Goal: Transaction & Acquisition: Obtain resource

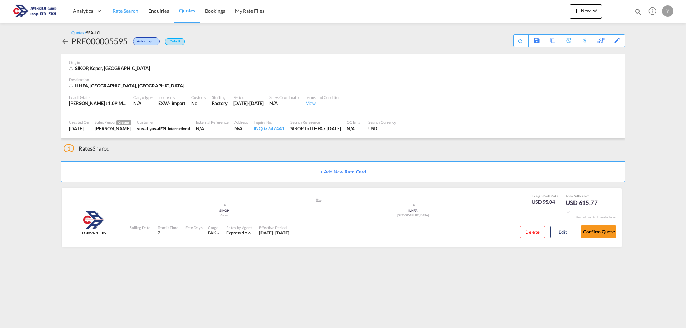
click at [131, 17] on link "Rate Search" at bounding box center [125, 11] width 36 height 23
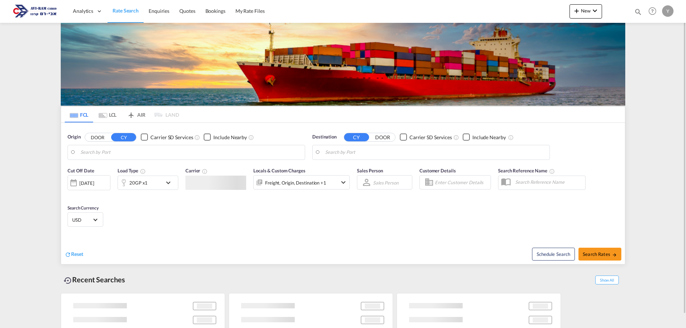
type input "Qingdao Pt, CNQDG"
type input "[GEOGRAPHIC_DATA], [GEOGRAPHIC_DATA]"
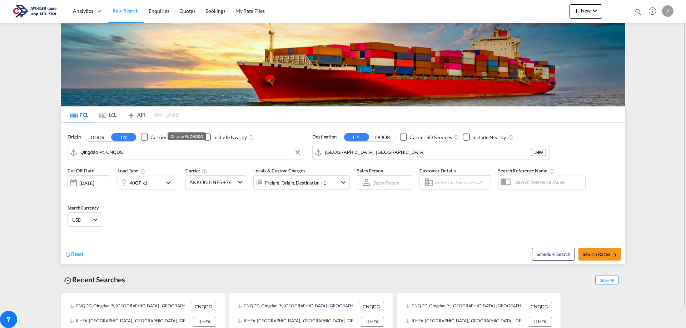
click at [136, 153] on input "Qingdao Pt, CNQDG" at bounding box center [190, 152] width 221 height 11
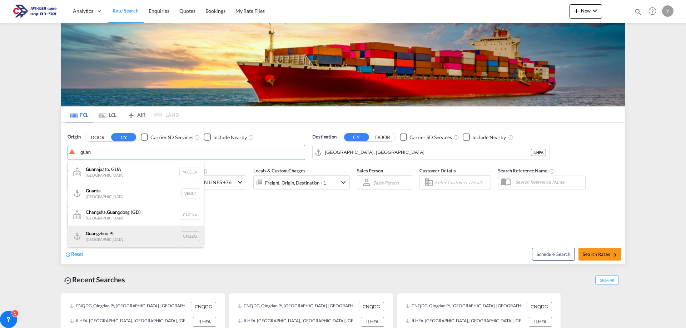
click at [163, 236] on div "Guan gzhou Pt [GEOGRAPHIC_DATA] CNGZG" at bounding box center [136, 236] width 136 height 21
type input "Guangzhou Pt, CNGZG"
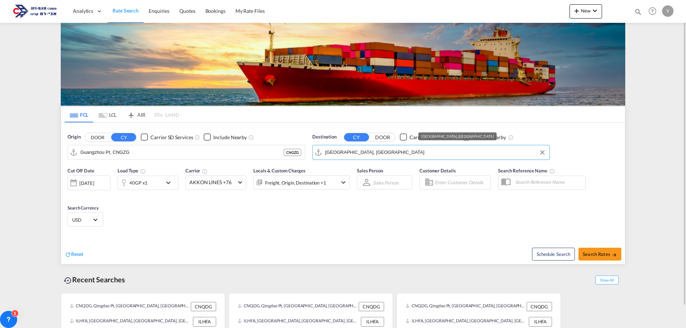
click at [381, 153] on input "[GEOGRAPHIC_DATA], [GEOGRAPHIC_DATA]" at bounding box center [435, 152] width 221 height 11
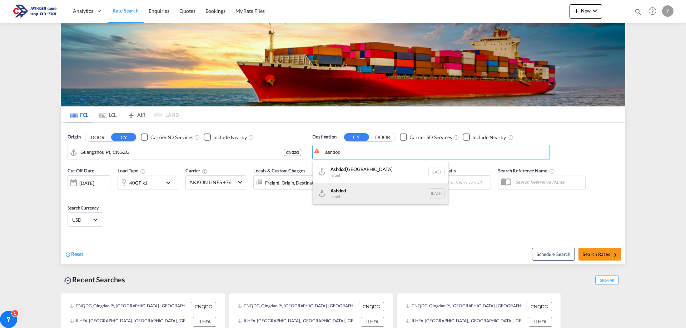
click at [373, 196] on div "Ashdod [GEOGRAPHIC_DATA] [GEOGRAPHIC_DATA]" at bounding box center [380, 193] width 136 height 21
type input "Ashdod, ILASH"
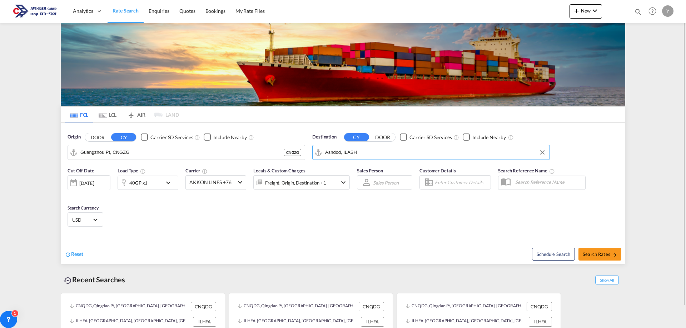
click at [114, 117] on md-tab-item "LCL" at bounding box center [107, 115] width 29 height 16
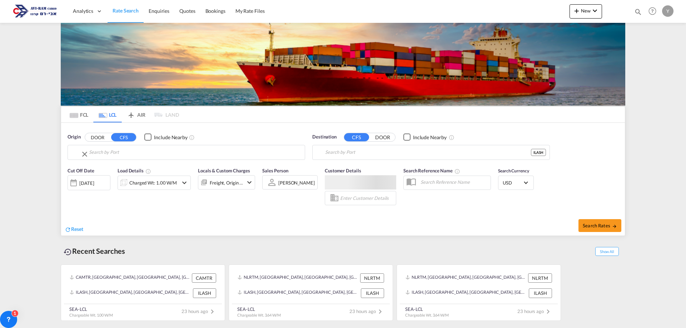
type input "[GEOGRAPHIC_DATA], [GEOGRAPHIC_DATA], CAMTR"
type input "Ashdod, ILASH"
click at [109, 153] on input "[GEOGRAPHIC_DATA], [GEOGRAPHIC_DATA], CAMTR" at bounding box center [195, 152] width 212 height 11
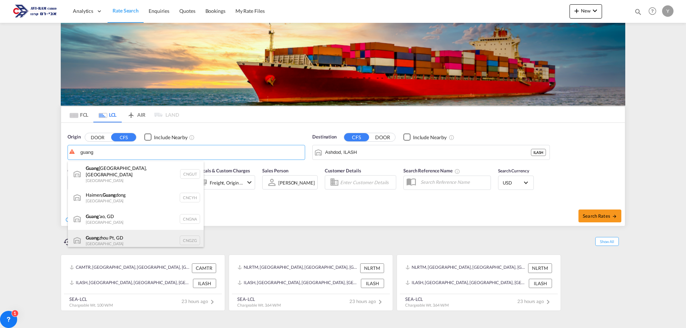
click at [159, 234] on div "[PERSON_NAME] Pt, GD China CNGZG" at bounding box center [136, 240] width 136 height 21
type input "Guangzhou Pt, GD, CNGZG"
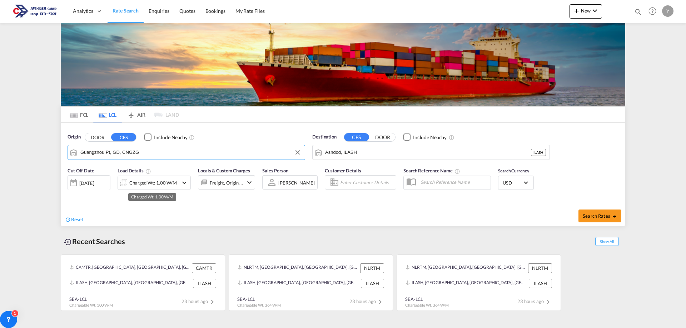
click at [151, 181] on div "Charged Wt: 1.00 W/M" at bounding box center [152, 183] width 47 height 10
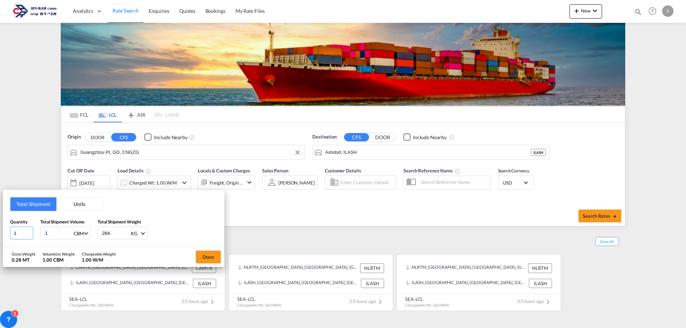
drag, startPoint x: 24, startPoint y: 230, endPoint x: 5, endPoint y: 235, distance: 19.3
click at [5, 235] on div "Total Shipment Units Quantity 1 Total Shipment Volume 1 CBM CBM CFT Total Shipm…" at bounding box center [113, 218] width 221 height 57
type input "3"
drag, startPoint x: 46, startPoint y: 236, endPoint x: 22, endPoint y: 242, distance: 24.3
click at [22, 242] on div "Total Shipment Units Quantity 3 Total Shipment Volume 1 CBM CBM CFT Total Shipm…" at bounding box center [113, 218] width 221 height 57
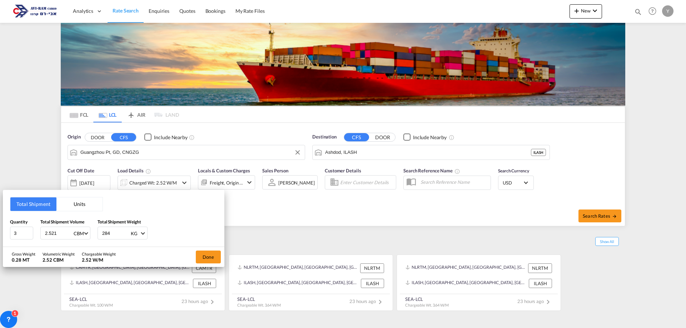
drag, startPoint x: 59, startPoint y: 232, endPoint x: 12, endPoint y: 241, distance: 48.3
click at [12, 241] on div "Total Shipment Units Quantity 3 Total Shipment Volume 2.521 CBM CBM CFT Total S…" at bounding box center [113, 218] width 221 height 57
type input "2.51"
drag, startPoint x: 118, startPoint y: 234, endPoint x: 101, endPoint y: 236, distance: 17.7
click at [101, 236] on div "284 KG KG LB" at bounding box center [122, 233] width 50 height 13
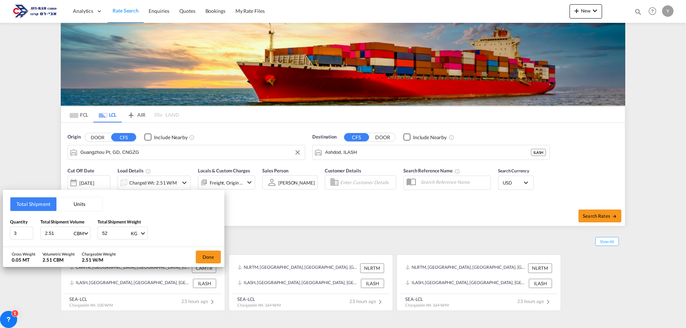
type input "521"
click at [212, 253] on button "Done" at bounding box center [208, 257] width 25 height 13
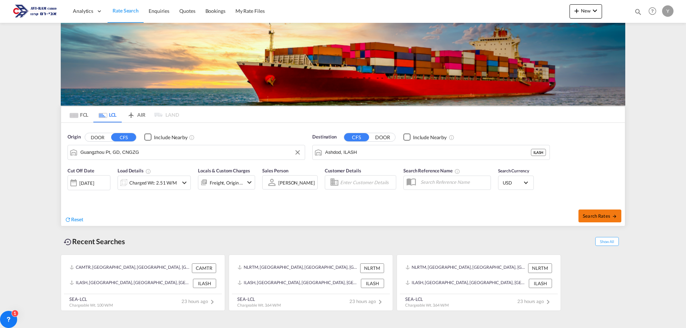
click at [595, 211] on button "Search Rates" at bounding box center [599, 216] width 43 height 13
type input "CNGZG to ILASH / [DATE]"
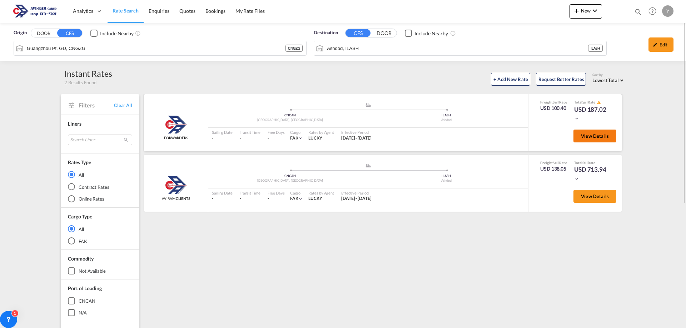
click at [599, 136] on span "View Details" at bounding box center [595, 136] width 28 height 6
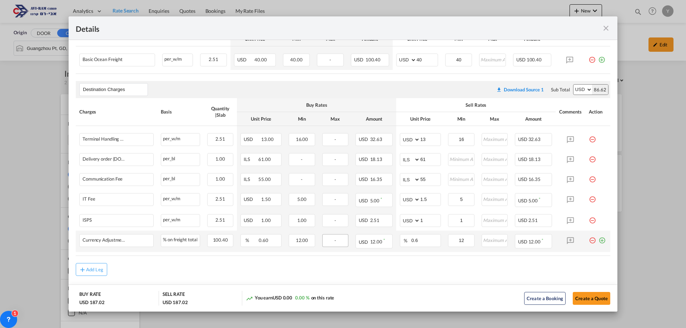
scroll to position [179, 0]
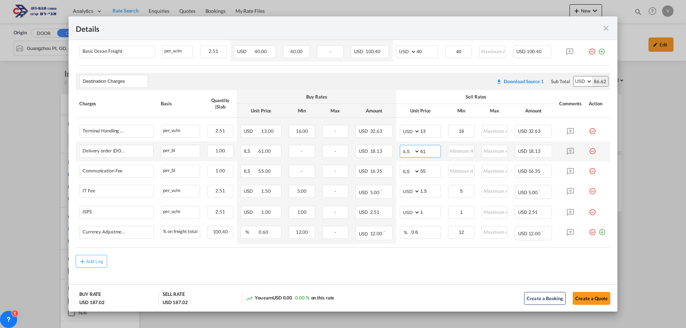
drag, startPoint x: 421, startPoint y: 152, endPoint x: 408, endPoint y: 156, distance: 12.9
click at [408, 156] on md-input-container "AED AFN ALL AMD ANG AOA ARS AUD AWG AZN BAM BBD BDT BGN BHD BIF BMD BND [PERSON…" at bounding box center [420, 151] width 41 height 13
type input "116"
drag, startPoint x: 416, startPoint y: 174, endPoint x: 410, endPoint y: 175, distance: 6.2
click at [410, 175] on md-input-container "AED AFN ALL AMD ANG AOA ARS AUD AWG AZN BAM BBD BDT BGN BHD BIF BMD BND [PERSON…" at bounding box center [420, 171] width 41 height 13
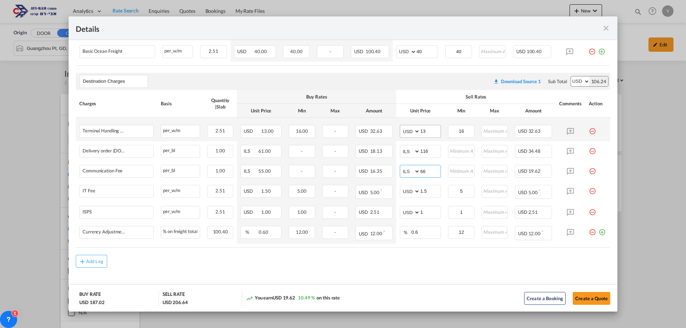
type input "66"
drag, startPoint x: 422, startPoint y: 131, endPoint x: 416, endPoint y: 133, distance: 6.0
click at [416, 133] on md-input-container "AED AFN ALL AMD ANG AOA ARS AUD AWG AZN BAM BBD BDT BGN BHD BIF BMD BND [PERSON…" at bounding box center [420, 131] width 41 height 13
type input "15"
click at [394, 267] on div "Add Leg" at bounding box center [343, 261] width 534 height 13
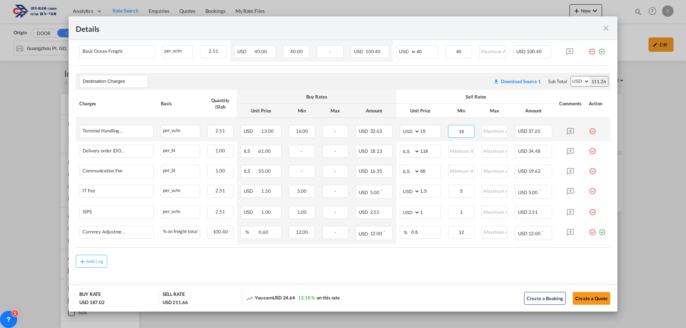
drag, startPoint x: 463, startPoint y: 135, endPoint x: 452, endPoint y: 134, distance: 11.4
click at [452, 134] on input "16" at bounding box center [460, 130] width 25 height 11
click at [402, 269] on md-content "Main Freight Please enter leg name Leg Name Already Exists Download Source 1 Su…" at bounding box center [343, 142] width 548 height 327
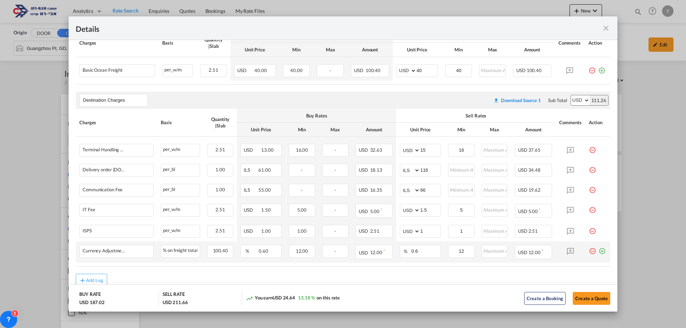
scroll to position [183, 0]
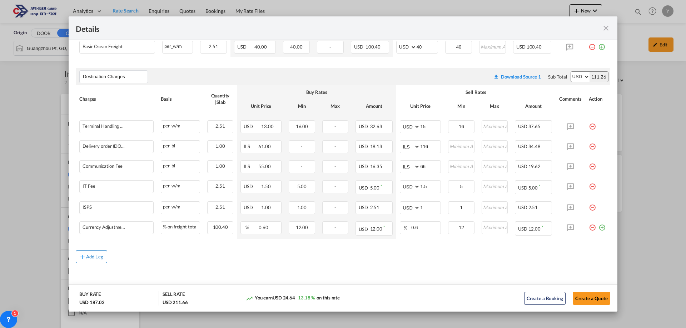
click at [97, 257] on div "Add Leg" at bounding box center [94, 257] width 17 height 4
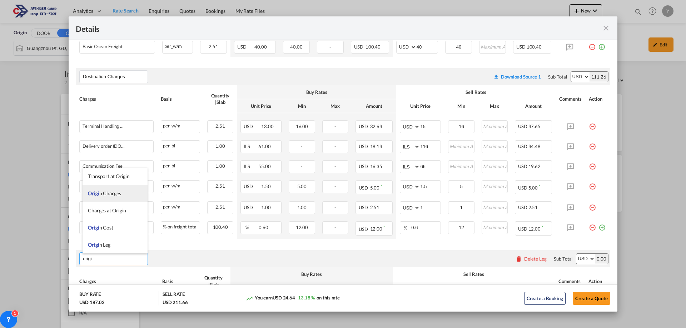
click at [104, 190] on span "Origi n Charges" at bounding box center [104, 193] width 33 height 6
type input "Origin Charges"
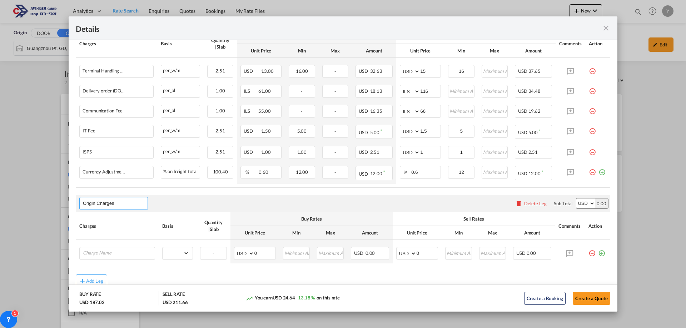
scroll to position [263, 0]
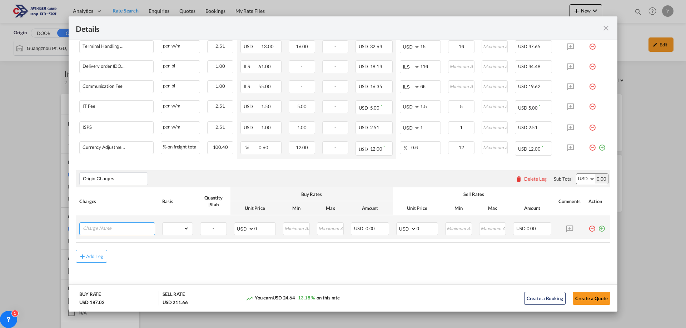
click at [98, 225] on input "Charge Name" at bounding box center [119, 228] width 72 height 11
click at [89, 246] on li "EXW AL L IN" at bounding box center [117, 242] width 71 height 17
type input "EXW ALL IN"
click at [167, 228] on select "gross_weight volumetric_weight per_shipment per_bl per_km per_hawb per_kg flat …" at bounding box center [175, 228] width 26 height 11
select select "per_shipment"
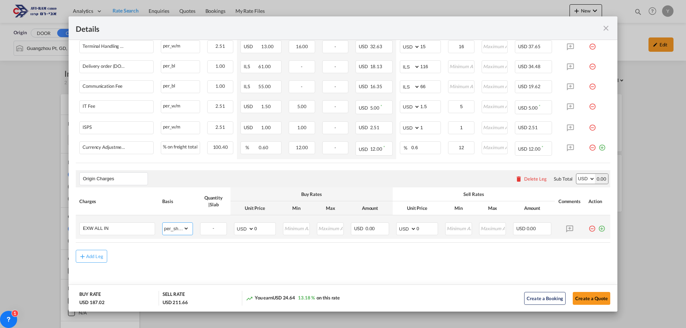
click at [162, 223] on select "gross_weight volumetric_weight per_shipment per_bl per_km per_hawb per_kg flat …" at bounding box center [175, 228] width 26 height 11
drag, startPoint x: 420, startPoint y: 228, endPoint x: 402, endPoint y: 235, distance: 19.6
click at [402, 235] on td "AED AFN ALL AMD ANG AOA ARS AUD AWG AZN BAM BBD BDT BGN BHD BIF BMD BND [PERSON…" at bounding box center [416, 227] width 49 height 24
type input "1100"
click at [597, 298] on button "Create a Quote" at bounding box center [590, 298] width 37 height 13
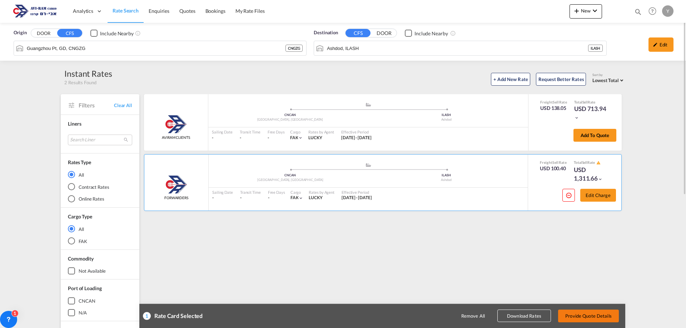
click at [575, 312] on button "Provide Quote Details" at bounding box center [588, 316] width 61 height 13
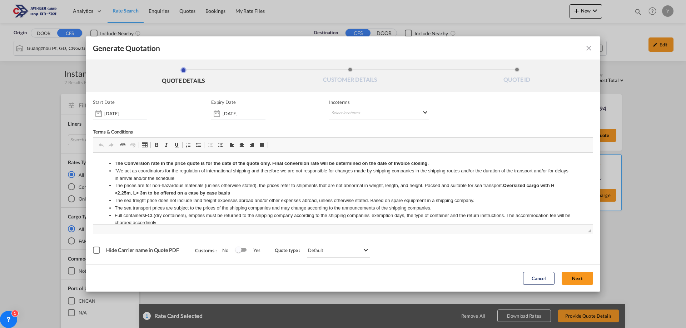
scroll to position [0, 0]
click at [364, 113] on md-select "Select Incoterms" at bounding box center [379, 113] width 100 height 13
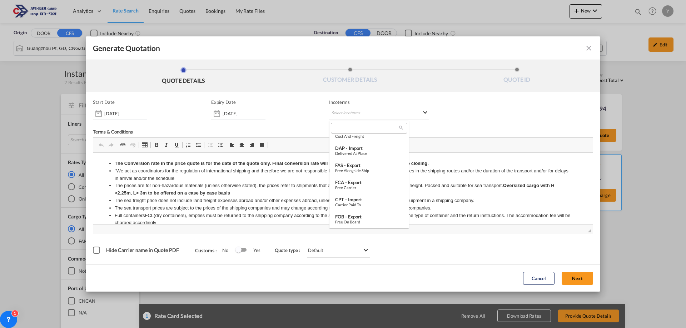
scroll to position [71, 0]
click at [361, 221] on div "EXW - import" at bounding box center [369, 224] width 68 height 6
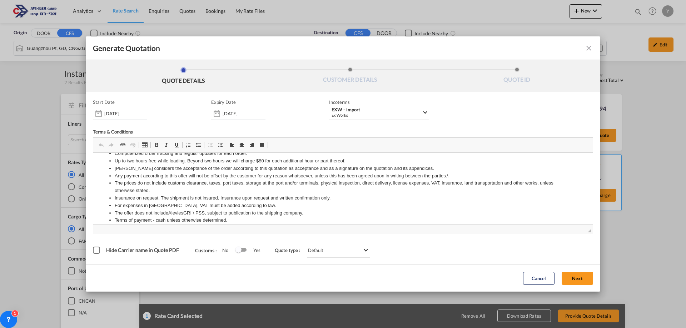
scroll to position [292, 0]
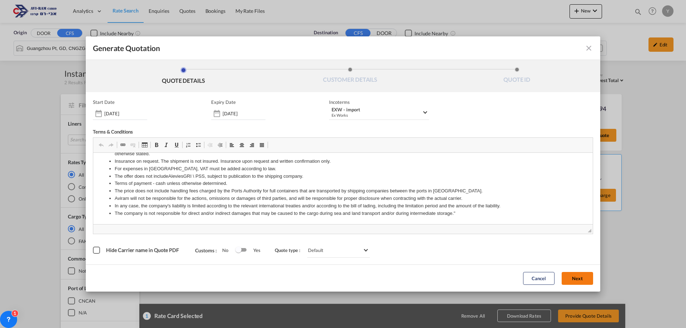
click at [576, 279] on button "Next" at bounding box center [576, 278] width 31 height 13
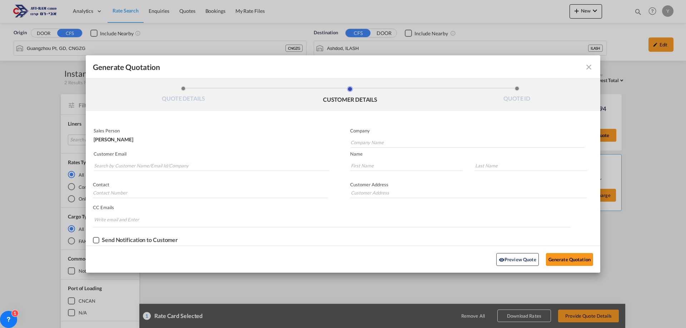
scroll to position [0, 0]
click at [374, 144] on input "Company Name" at bounding box center [467, 142] width 234 height 11
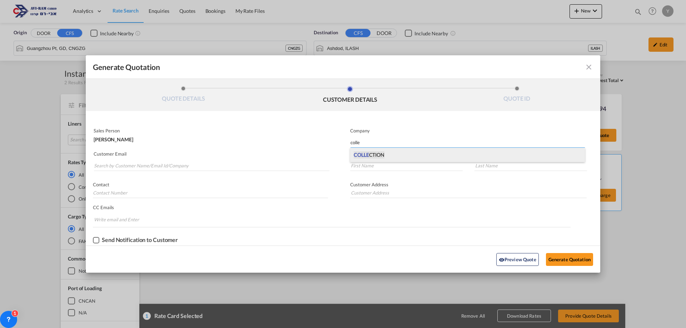
click at [372, 155] on span "COLLE CTION" at bounding box center [368, 154] width 31 height 7
type input "COLLECTION"
type input "."
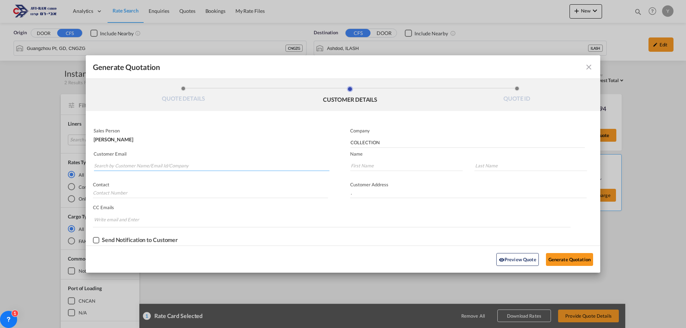
click at [121, 162] on input "Search by Customer Name/Email Id/Company" at bounding box center [211, 165] width 235 height 11
click at [105, 200] on div "KEREN .TEVET [EMAIL_ADDRESS][DOMAIN_NAME] | COLLECTION" at bounding box center [212, 199] width 236 height 19
type input "[EMAIL_ADDRESS][DOMAIN_NAME]"
type input "KEREN"
type input ".TEVET"
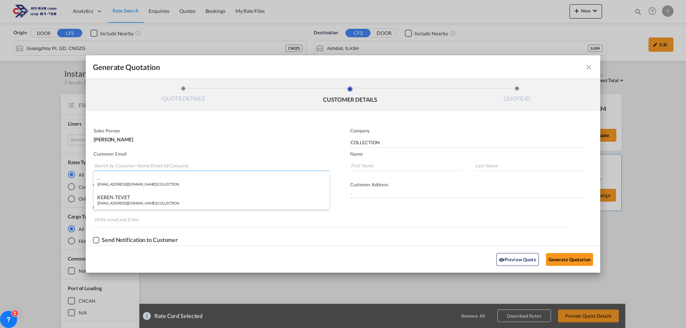
type input "."
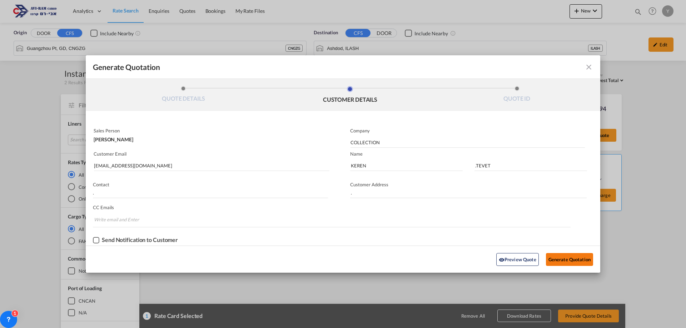
click at [565, 258] on button "Generate Quotation" at bounding box center [569, 259] width 47 height 13
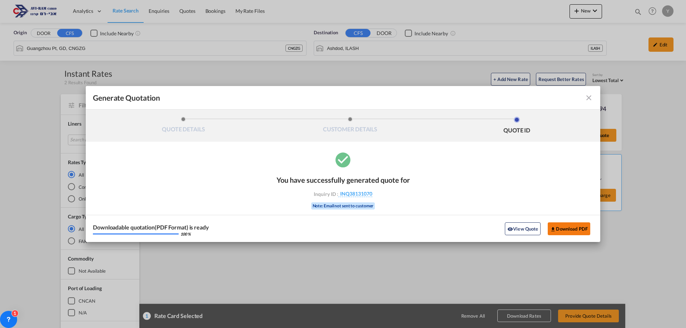
click at [568, 232] on button "Download PDF" at bounding box center [568, 228] width 42 height 13
click at [584, 95] on md-icon "icon-close fg-AAA8AD cursor m-0" at bounding box center [588, 98] width 9 height 9
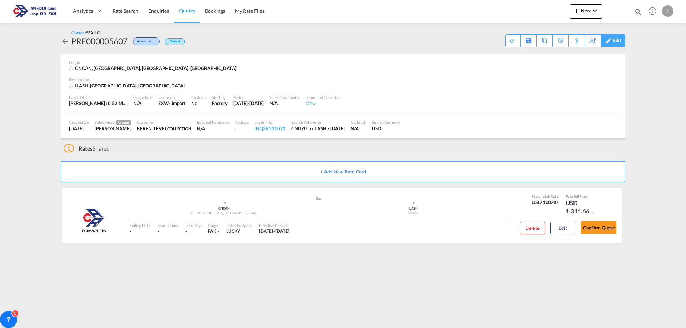
click at [621, 37] on div "Edit" at bounding box center [612, 40] width 25 height 13
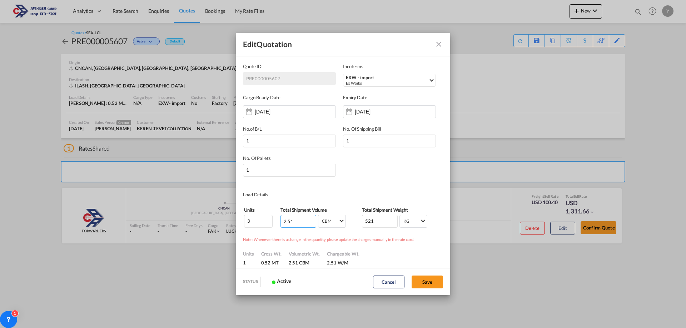
drag, startPoint x: 286, startPoint y: 225, endPoint x: 273, endPoint y: 227, distance: 13.3
click at [273, 227] on tr "3 2.51 CBM CBM CFT CBM CFT 521 KG KG LB KG LB" at bounding box center [343, 222] width 199 height 14
type input "3.2"
click at [422, 286] on button "Save" at bounding box center [426, 282] width 31 height 13
click at [428, 284] on button "Save" at bounding box center [426, 282] width 31 height 13
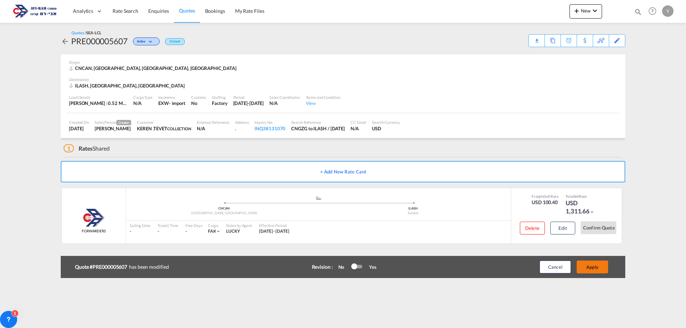
click at [589, 266] on button "Apply" at bounding box center [591, 267] width 31 height 13
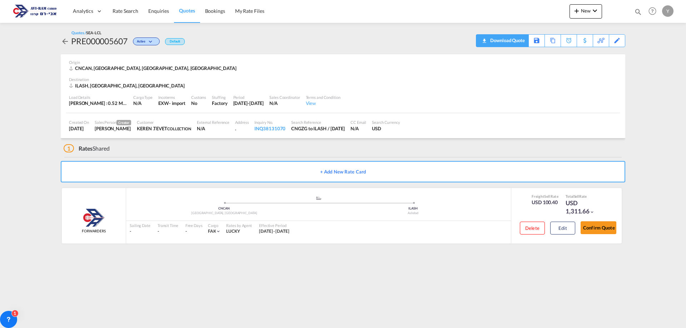
click at [511, 42] on div "Download Quote" at bounding box center [506, 40] width 36 height 11
click at [553, 229] on button "Edit" at bounding box center [562, 228] width 25 height 13
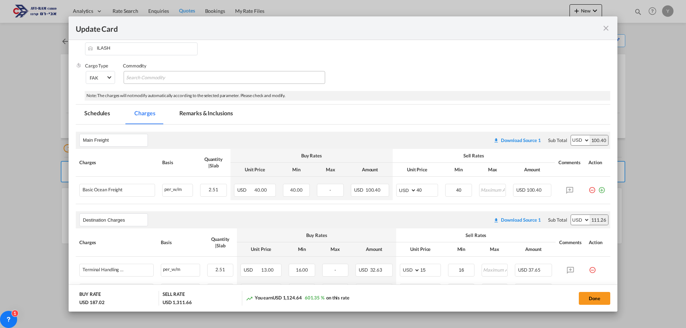
scroll to position [71, 0]
click at [592, 295] on button "Done" at bounding box center [593, 298] width 31 height 13
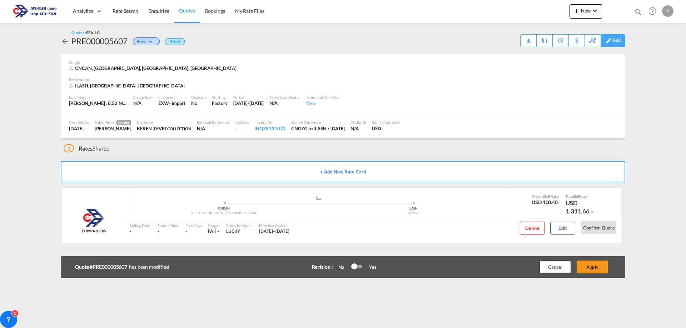
click at [617, 38] on div "Edit" at bounding box center [617, 41] width 8 height 12
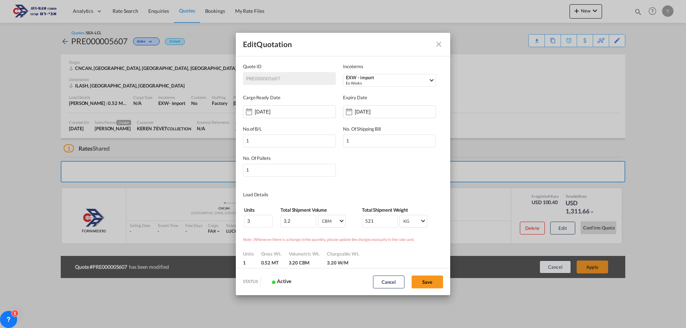
scroll to position [0, 0]
click at [421, 284] on button "Save" at bounding box center [426, 282] width 31 height 13
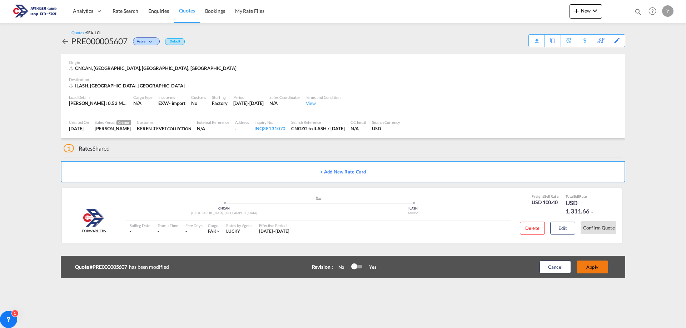
click at [598, 271] on button "Apply" at bounding box center [591, 267] width 31 height 13
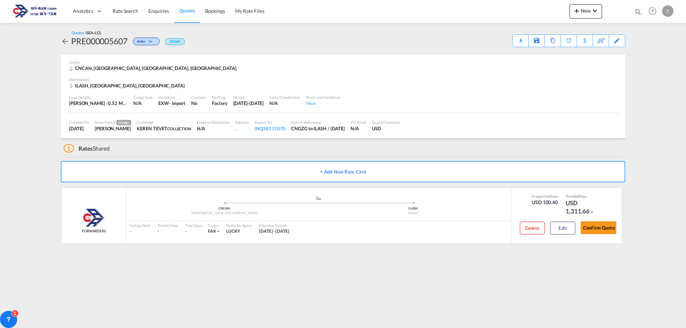
click at [45, 11] on img at bounding box center [35, 11] width 48 height 16
click at [182, 14] on span "Quotes" at bounding box center [187, 10] width 16 height 6
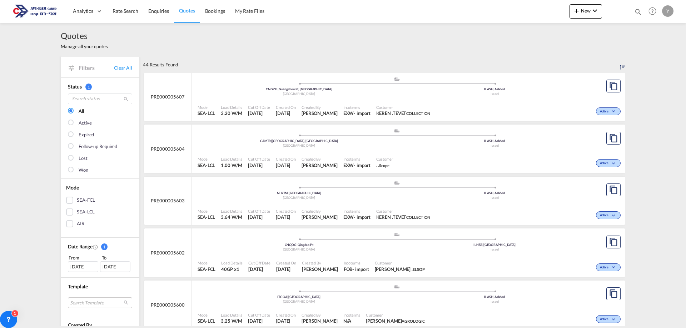
click at [537, 102] on div "Active" at bounding box center [527, 111] width 189 height 18
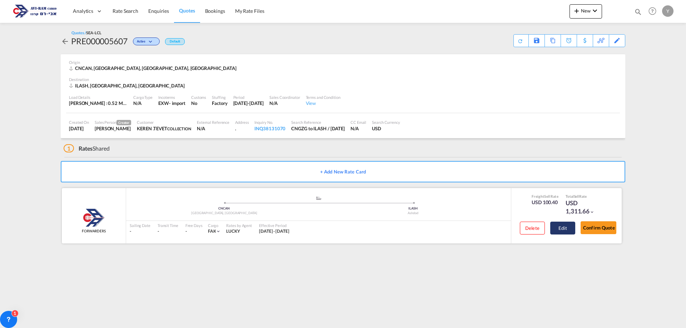
click at [564, 233] on button "Edit" at bounding box center [562, 228] width 25 height 13
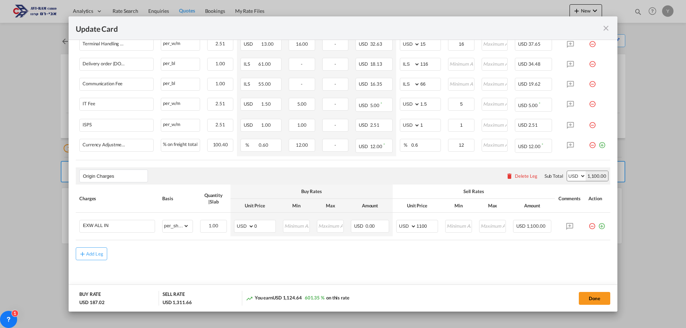
scroll to position [300, 0]
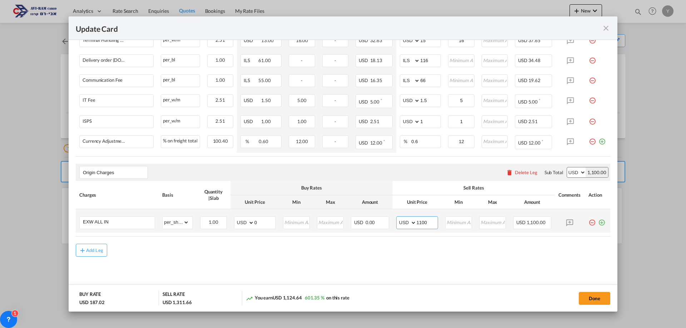
drag, startPoint x: 426, startPoint y: 224, endPoint x: 412, endPoint y: 222, distance: 13.7
click at [412, 222] on md-input-container "AED AFN ALL AMD ANG AOA ARS AUD AWG AZN BAM BBD BDT BGN BHD BIF BMD BND [PERSON…" at bounding box center [417, 222] width 42 height 13
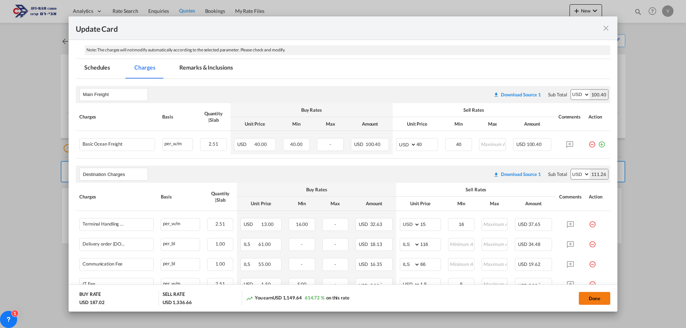
scroll to position [143, 0]
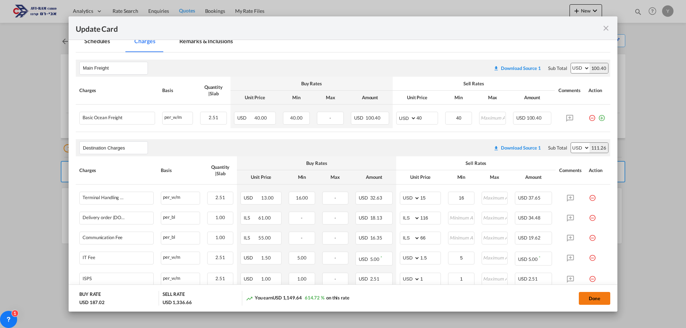
type input "1125"
click at [598, 295] on button "Done" at bounding box center [593, 298] width 31 height 13
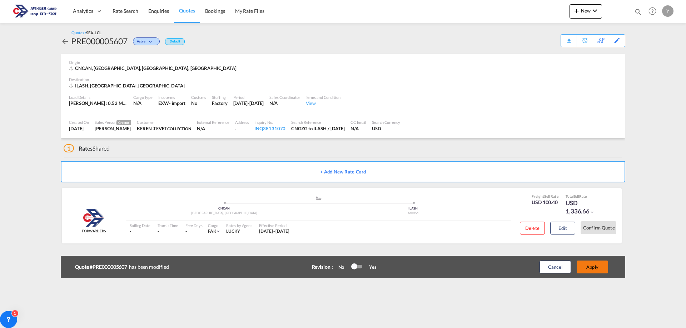
click at [588, 272] on button "Apply" at bounding box center [591, 267] width 31 height 13
